Goal: Find specific page/section: Find specific page/section

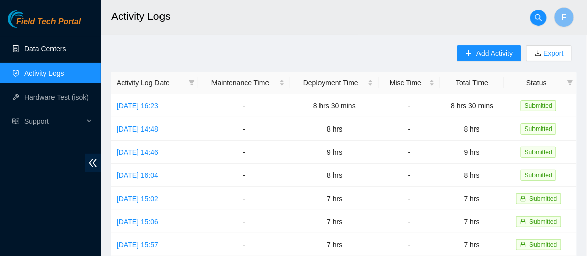
click at [48, 46] on link "Data Centers" at bounding box center [44, 49] width 41 height 8
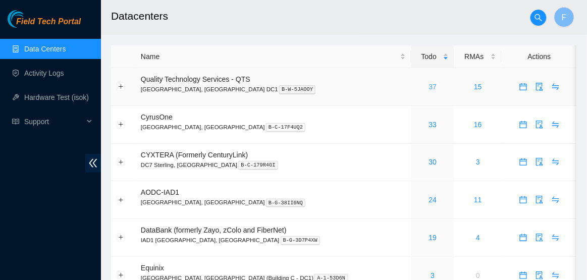
click at [429, 88] on link "37" at bounding box center [433, 87] width 8 height 8
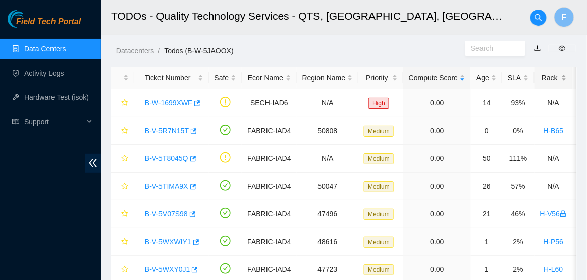
click at [567, 80] on div "Rack" at bounding box center [553, 77] width 27 height 11
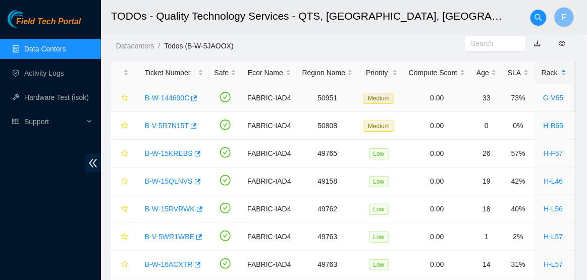
click at [177, 97] on link "B-W-144690C" at bounding box center [167, 98] width 44 height 8
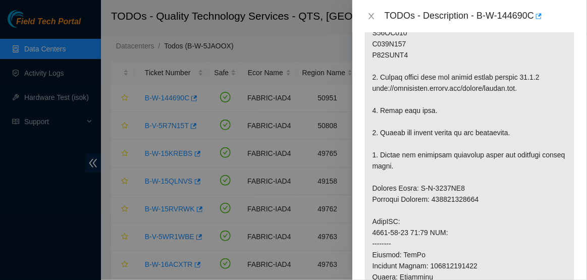
scroll to position [353, 0]
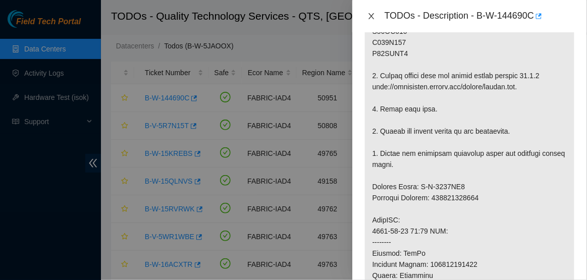
click at [370, 17] on icon "close" at bounding box center [371, 16] width 6 height 6
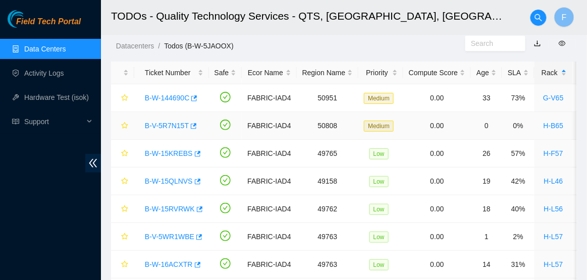
click at [159, 126] on link "B-V-5R7N15T" at bounding box center [167, 126] width 44 height 8
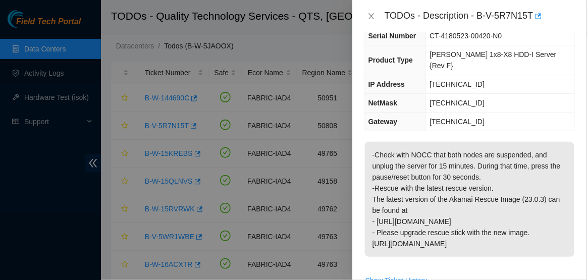
scroll to position [65, 0]
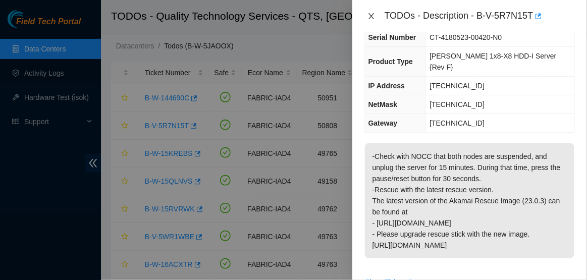
click at [373, 16] on icon "close" at bounding box center [371, 16] width 8 height 8
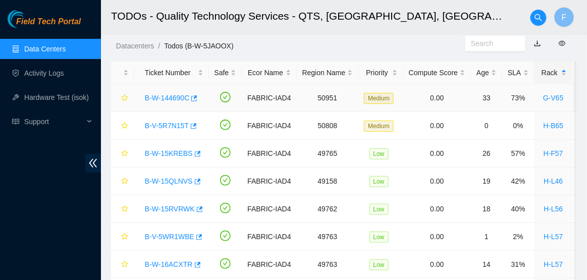
scroll to position [87, 0]
click at [163, 152] on link "B-W-15KREBS" at bounding box center [169, 153] width 48 height 8
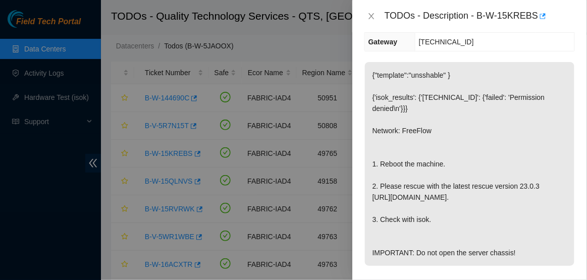
scroll to position [199, 0]
click at [368, 15] on icon "close" at bounding box center [371, 16] width 8 height 8
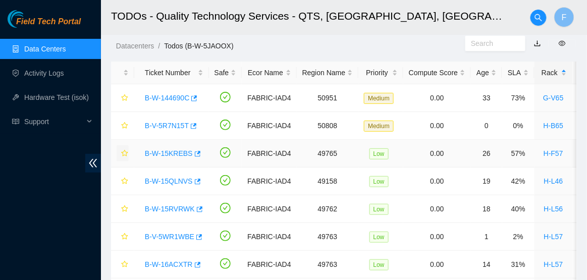
click at [124, 153] on icon "star" at bounding box center [124, 153] width 7 height 7
click at [170, 178] on link "B-W-15QLNVS" at bounding box center [169, 181] width 48 height 8
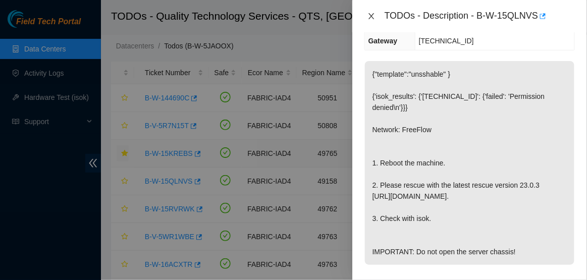
click at [375, 19] on icon "close" at bounding box center [371, 16] width 8 height 8
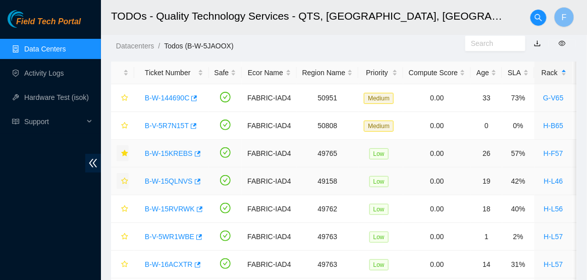
click at [122, 181] on icon "star" at bounding box center [124, 181] width 7 height 7
click at [173, 209] on link "B-W-15RVRWK" at bounding box center [170, 209] width 50 height 8
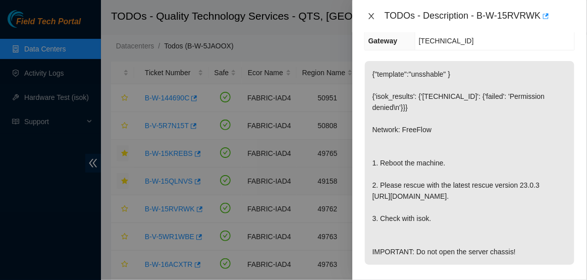
click at [370, 17] on icon "close" at bounding box center [371, 16] width 8 height 8
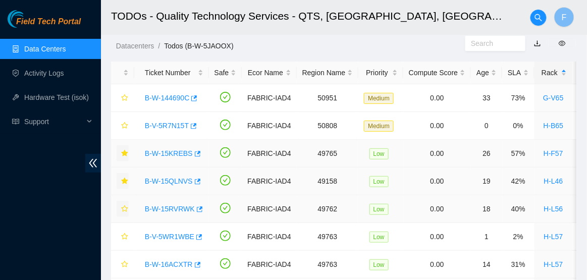
click at [124, 208] on icon "star" at bounding box center [124, 208] width 7 height 7
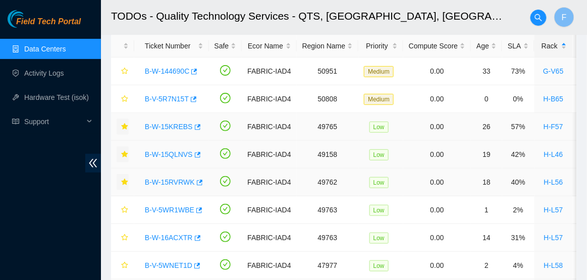
scroll to position [39, 0]
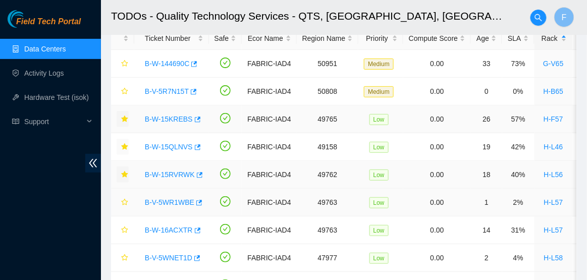
click at [172, 201] on link "B-V-5WR1WBE" at bounding box center [169, 202] width 49 height 8
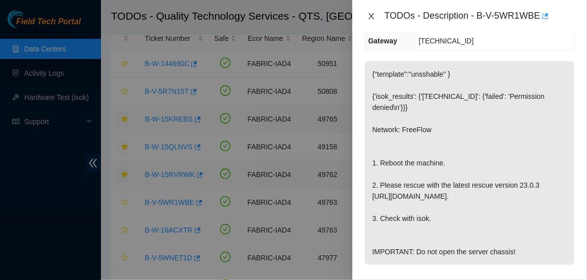
click at [372, 16] on icon "close" at bounding box center [371, 16] width 6 height 6
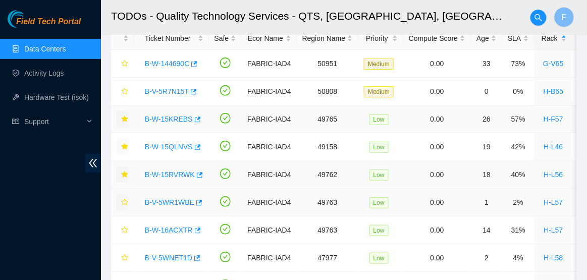
click at [124, 203] on icon "star" at bounding box center [124, 202] width 7 height 7
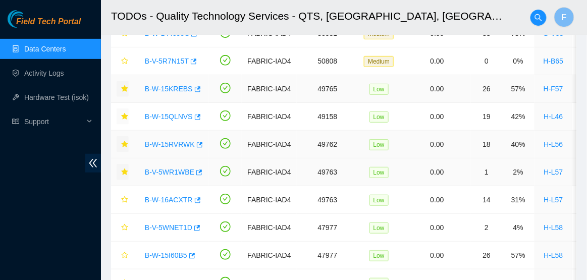
scroll to position [82, 0]
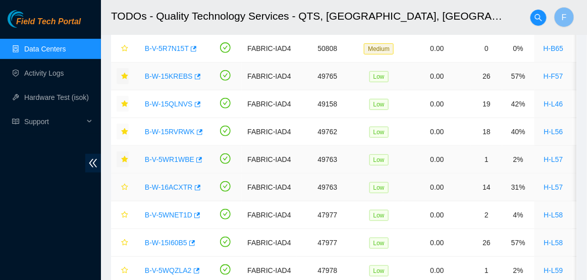
click at [156, 184] on link "B-W-16ACXTR" at bounding box center [169, 187] width 48 height 8
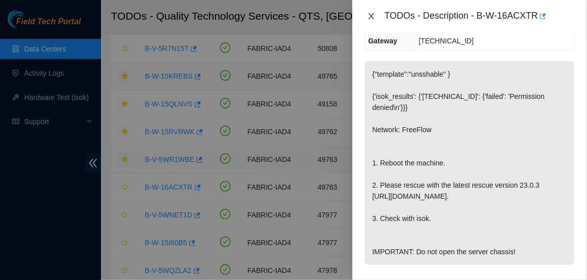
click at [373, 17] on icon "close" at bounding box center [371, 16] width 8 height 8
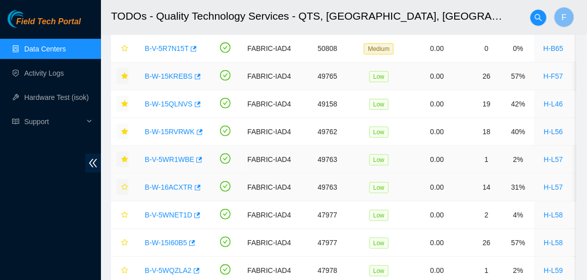
click at [126, 186] on icon "star" at bounding box center [124, 187] width 7 height 7
click at [184, 214] on link "B-V-5WNET1D" at bounding box center [168, 215] width 47 height 8
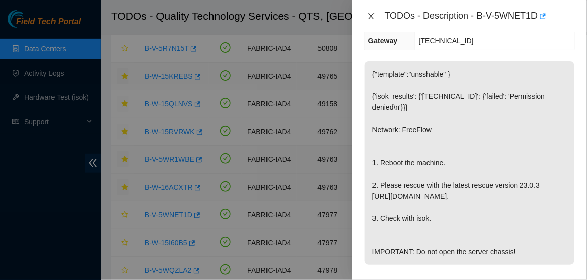
click at [369, 15] on icon "close" at bounding box center [371, 16] width 8 height 8
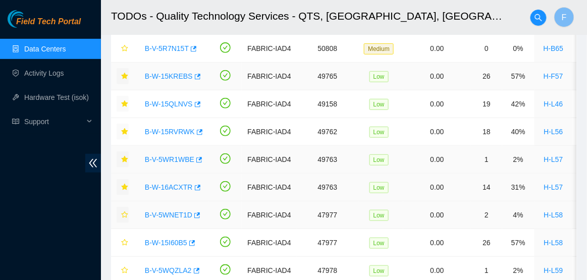
click at [128, 211] on icon "star" at bounding box center [124, 214] width 7 height 7
click at [160, 235] on div "B-W-15I60B5" at bounding box center [172, 243] width 64 height 16
click at [164, 240] on link "B-W-15I60B5" at bounding box center [166, 243] width 42 height 8
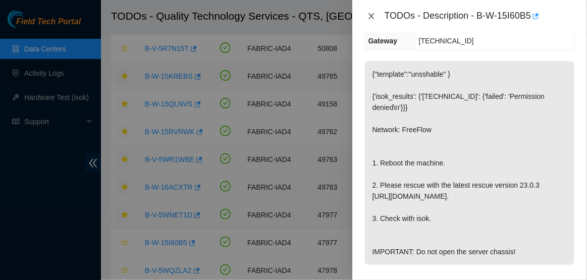
click at [371, 19] on icon "close" at bounding box center [371, 16] width 8 height 8
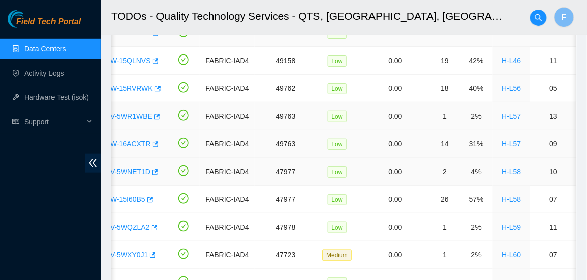
scroll to position [0, 0]
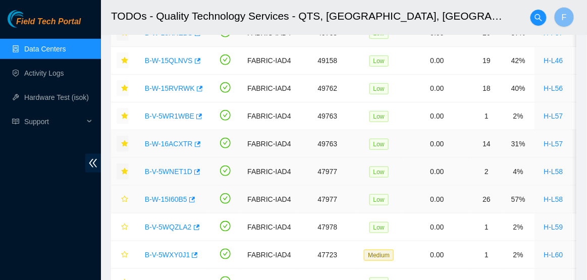
click at [171, 196] on link "B-W-15I60B5" at bounding box center [166, 199] width 42 height 8
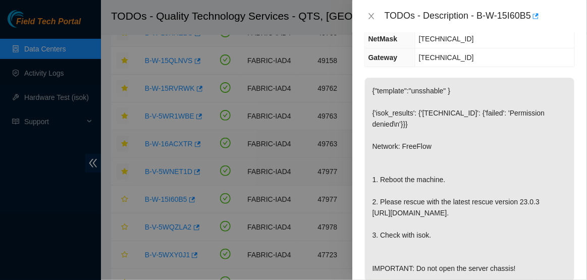
scroll to position [168, 0]
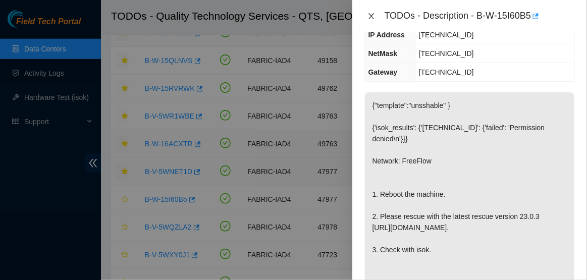
click at [372, 18] on icon "close" at bounding box center [371, 16] width 8 height 8
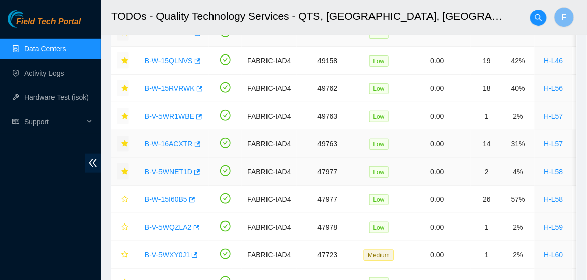
scroll to position [157, 0]
click at [123, 199] on icon "star" at bounding box center [124, 199] width 7 height 7
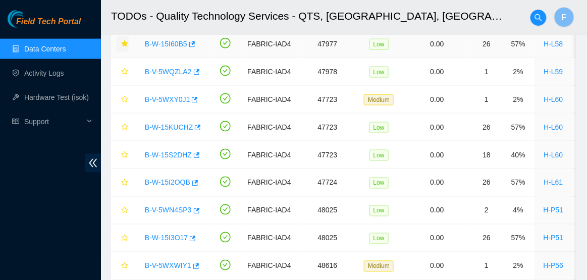
scroll to position [0, 0]
